Goal: Task Accomplishment & Management: Use online tool/utility

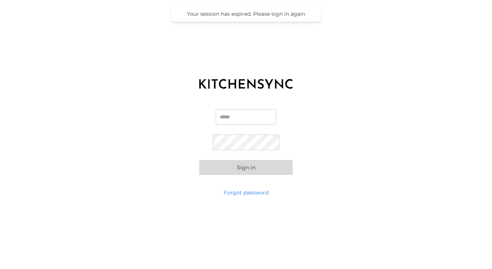
click at [238, 110] on input "Email" at bounding box center [246, 117] width 61 height 16
type input "**********"
click at [272, 165] on button "Sign in" at bounding box center [246, 167] width 94 height 15
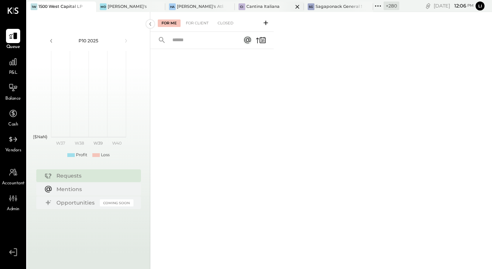
click at [247, 4] on div "Cantina Italiana" at bounding box center [263, 7] width 33 height 6
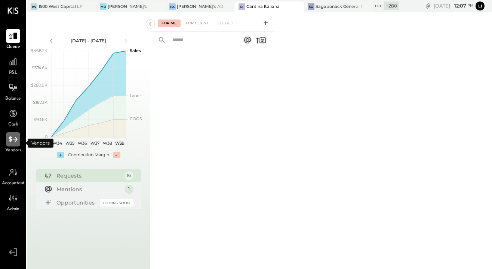
click at [10, 139] on icon at bounding box center [13, 139] width 9 height 6
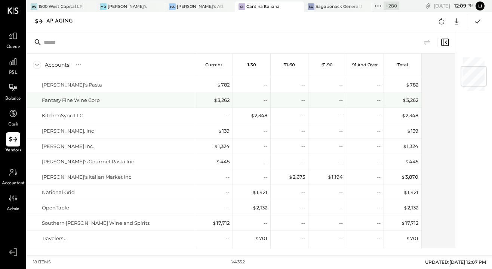
scroll to position [122, 0]
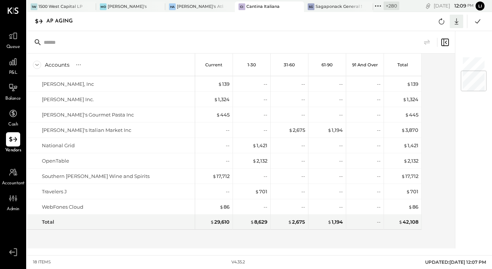
click at [457, 19] on icon at bounding box center [457, 21] width 10 height 10
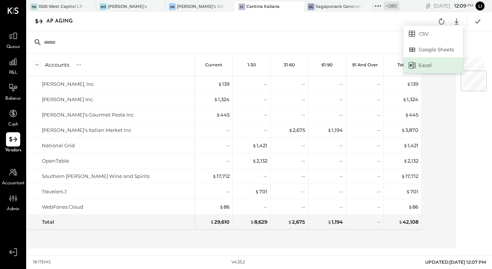
click at [421, 67] on div "Excel" at bounding box center [434, 65] width 60 height 16
